Goal: Task Accomplishment & Management: Use online tool/utility

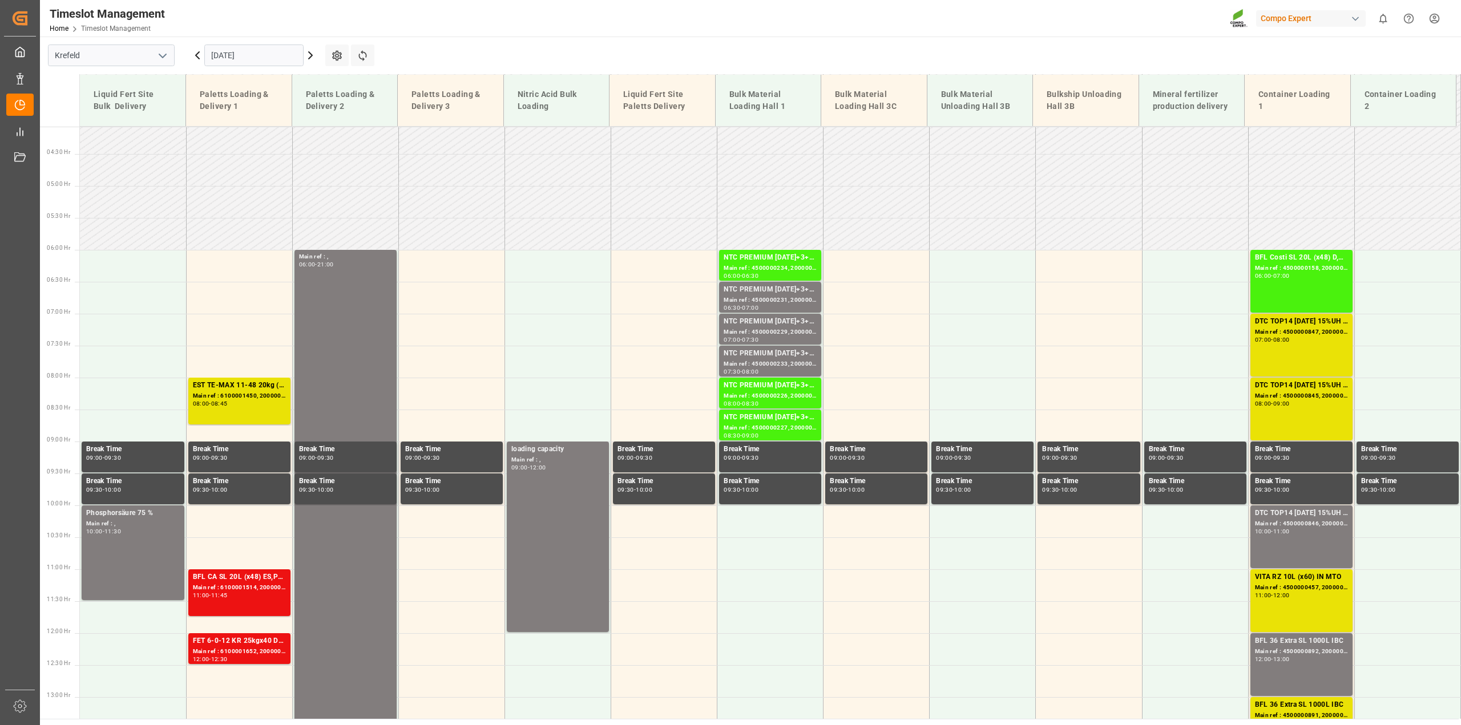
scroll to position [258, 0]
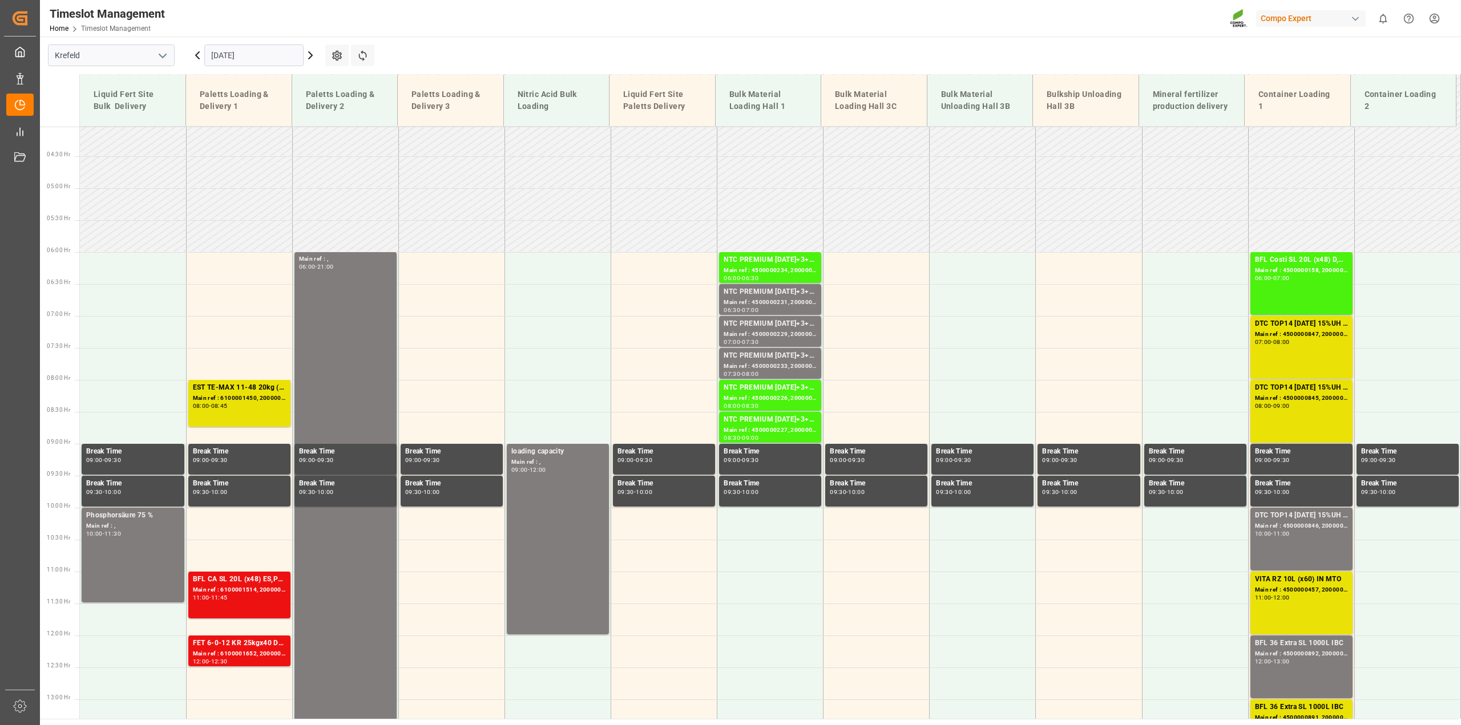
click at [313, 54] on icon at bounding box center [311, 55] width 14 height 14
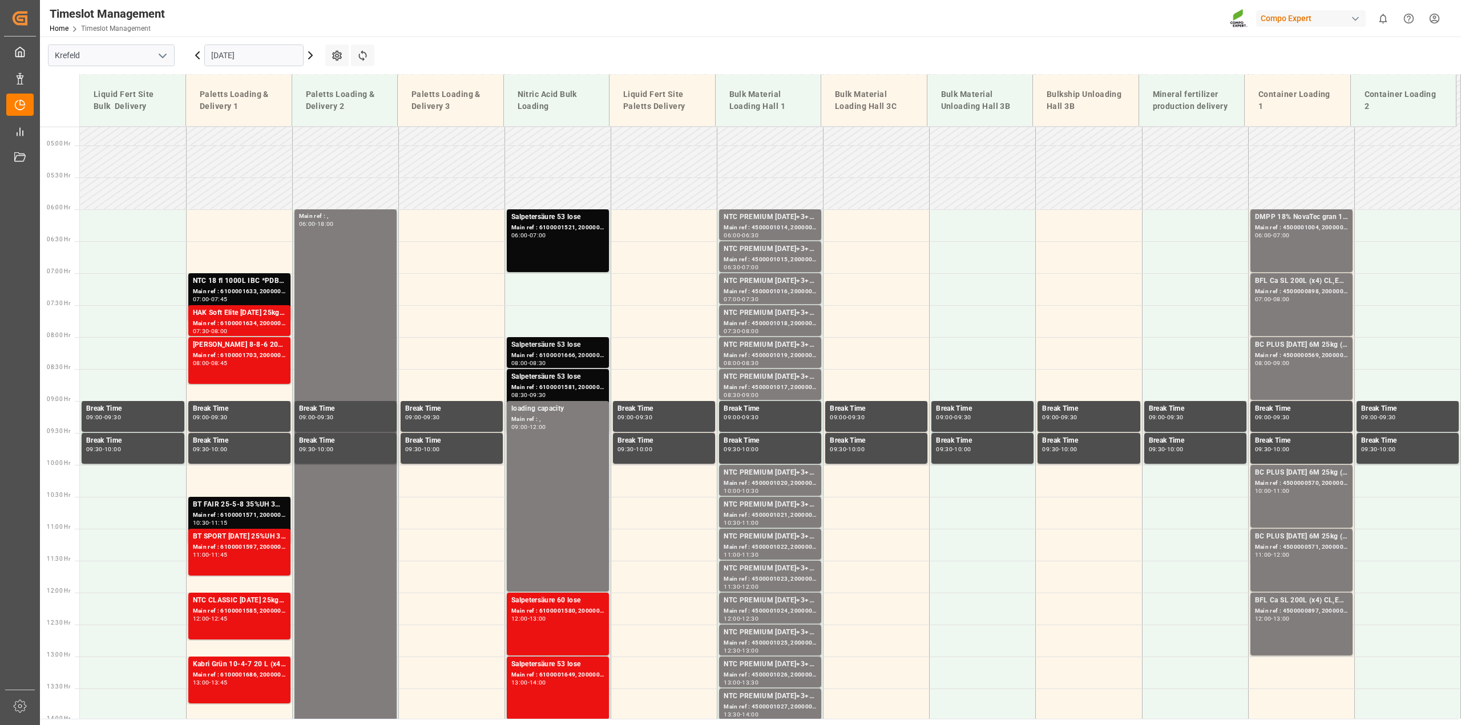
scroll to position [208, 0]
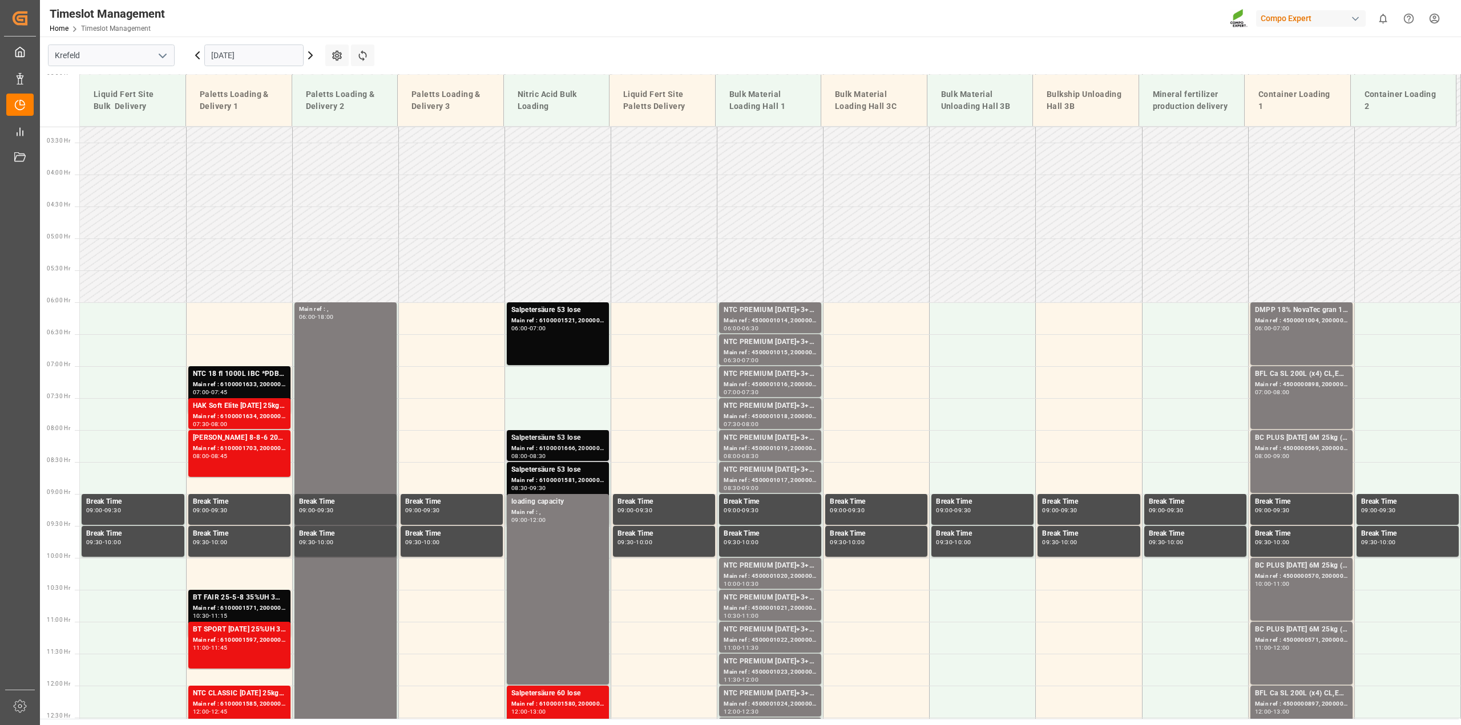
click at [588, 449] on div "Main ref : 6100001666, 2000001412" at bounding box center [557, 449] width 93 height 10
click at [559, 483] on div "Main ref : 6100001581, 2000001362" at bounding box center [557, 481] width 93 height 10
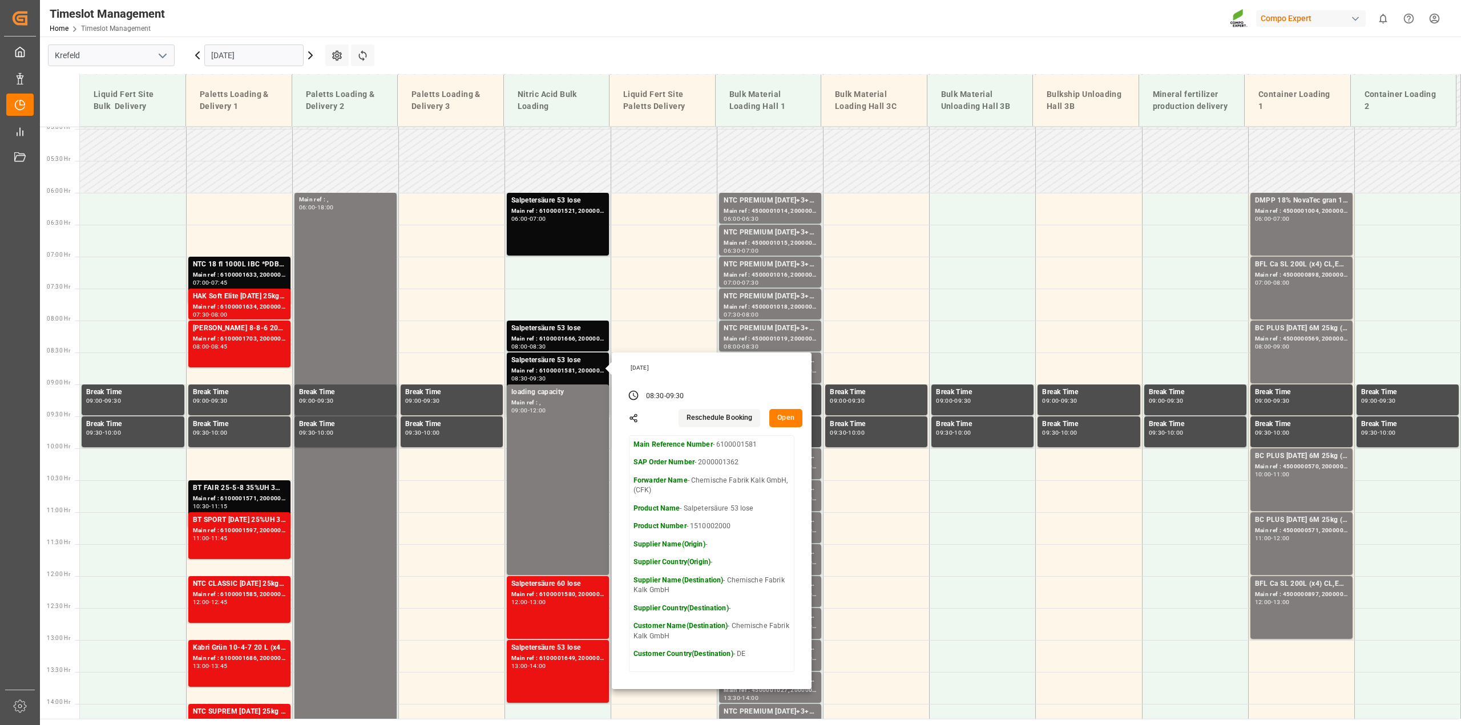
scroll to position [322, 0]
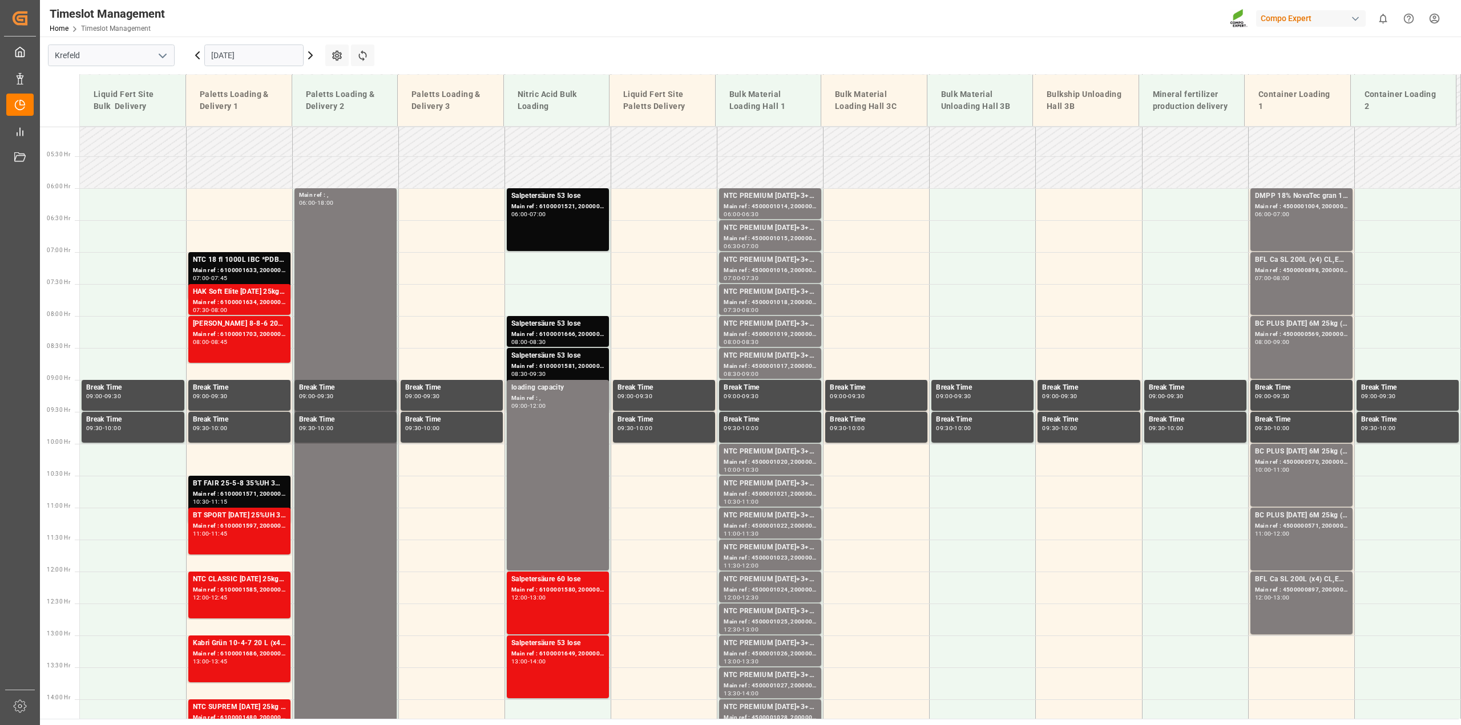
click at [564, 588] on div "Main ref : 6100001580, 2000001361" at bounding box center [557, 590] width 93 height 10
click at [549, 653] on div "Main ref : 6100001649, 2000001398" at bounding box center [557, 654] width 93 height 10
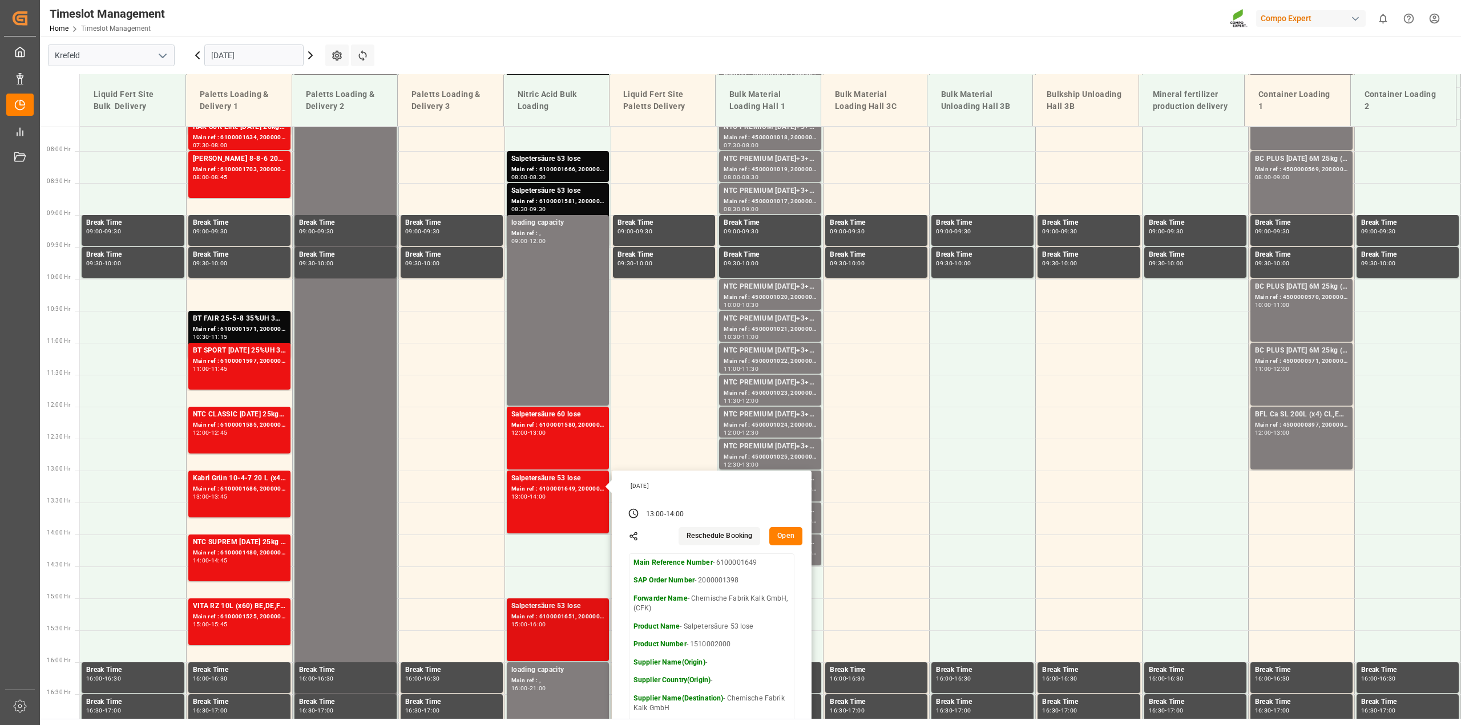
scroll to position [493, 0]
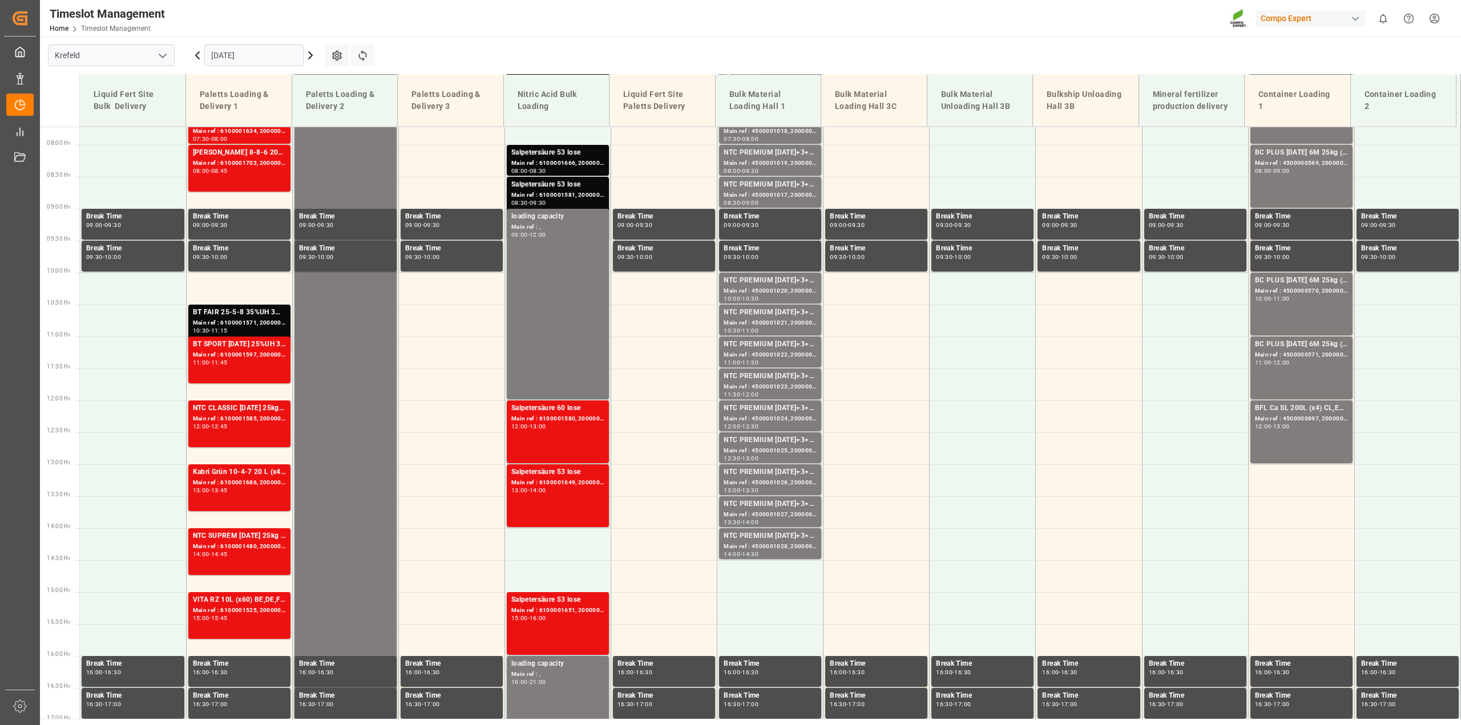
click at [565, 613] on div "Main ref : 6100001651, 2000001396" at bounding box center [557, 611] width 93 height 10
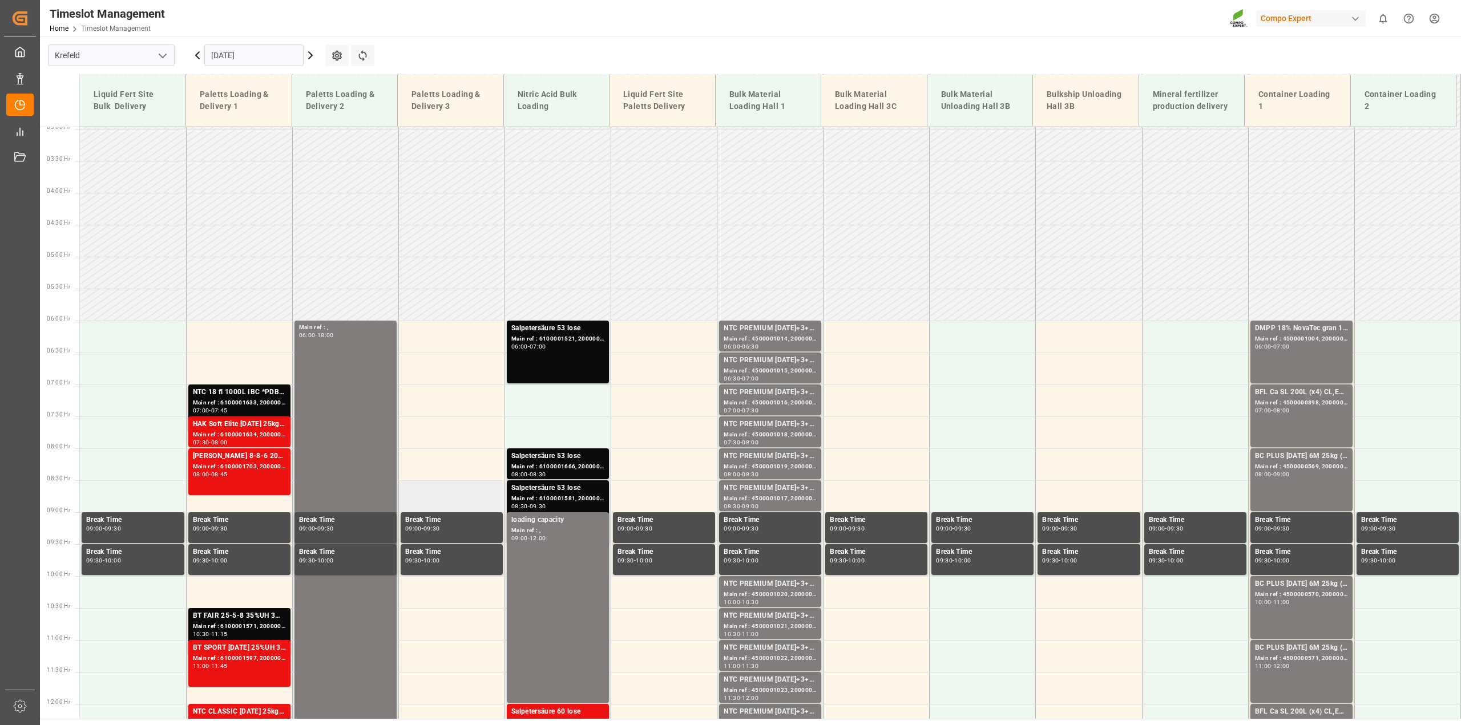
scroll to position [151, 0]
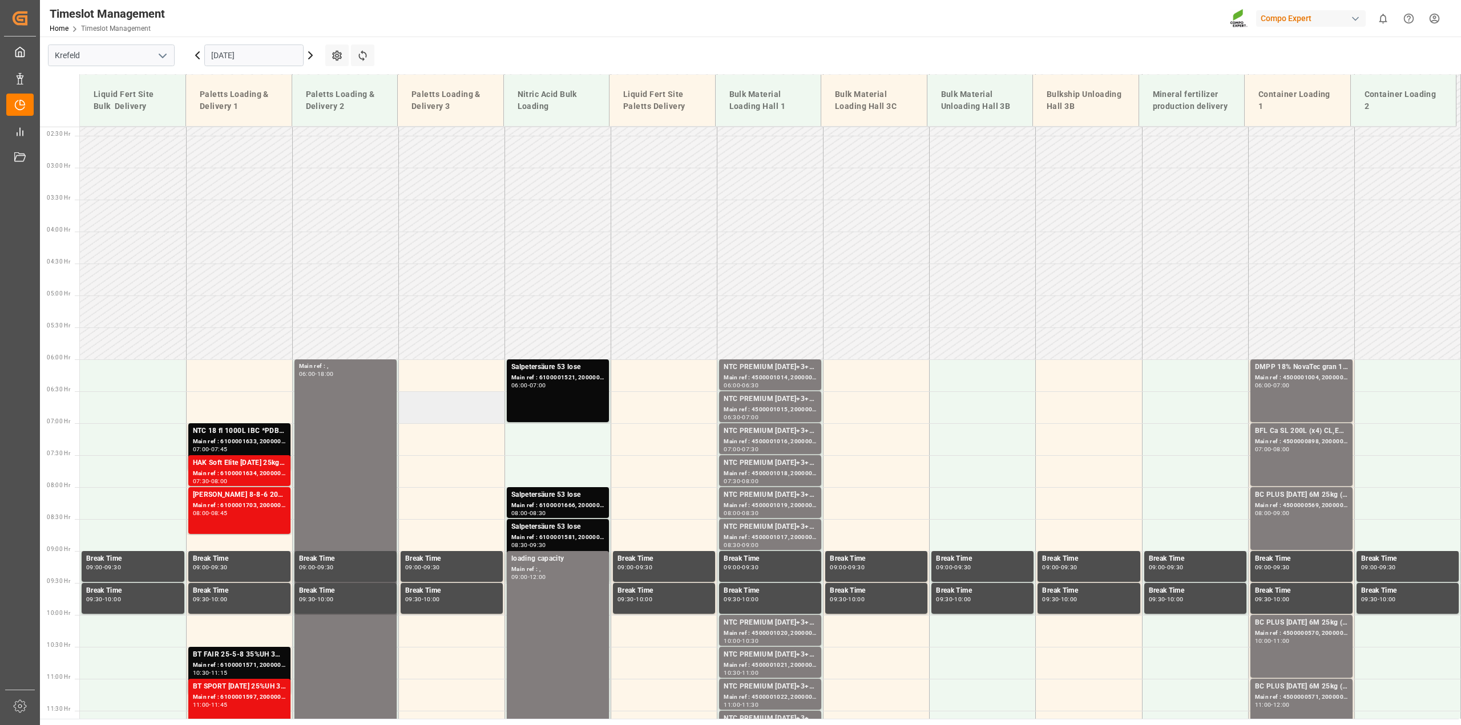
click at [450, 410] on td at bounding box center [451, 407] width 106 height 32
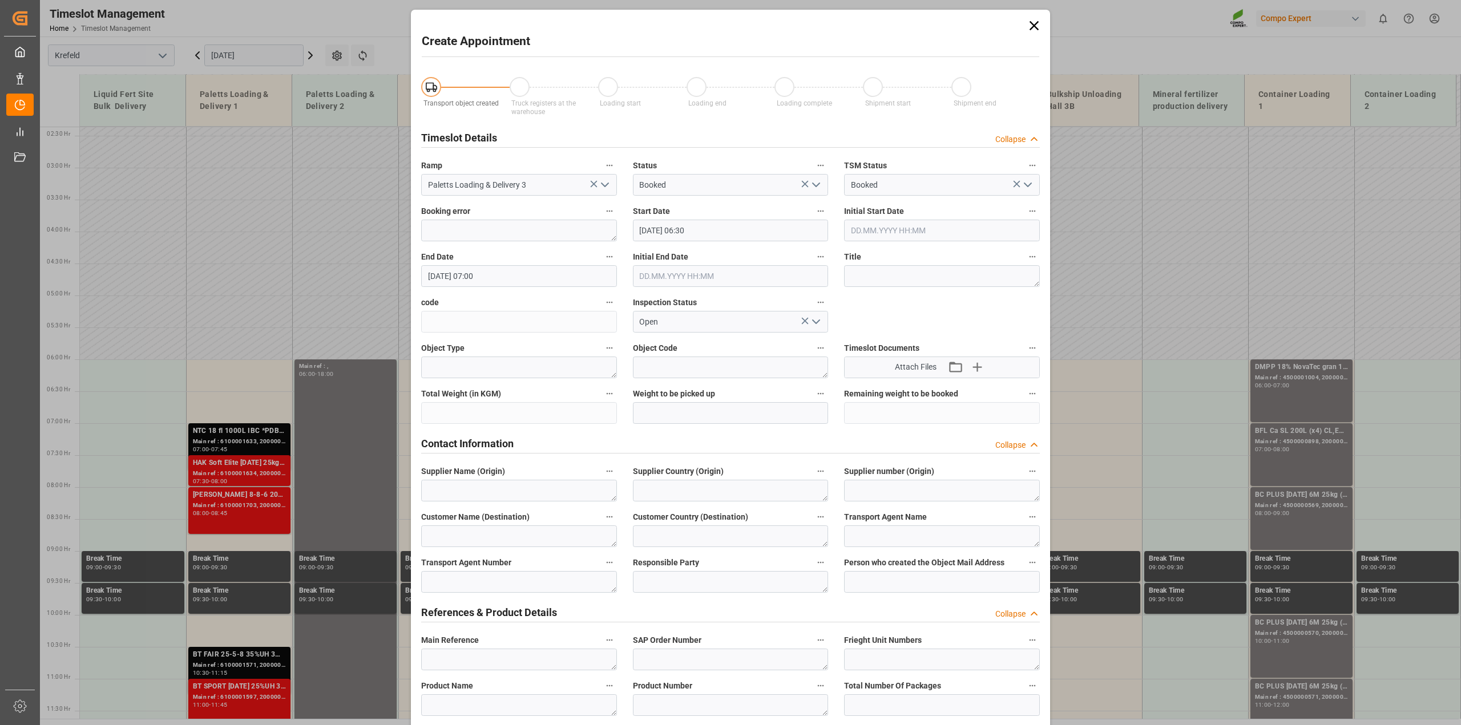
type input "[DATE] 06:30"
type input "[DATE] 07:00"
click at [1032, 22] on icon at bounding box center [1034, 26] width 16 height 16
